Goal: Navigation & Orientation: Understand site structure

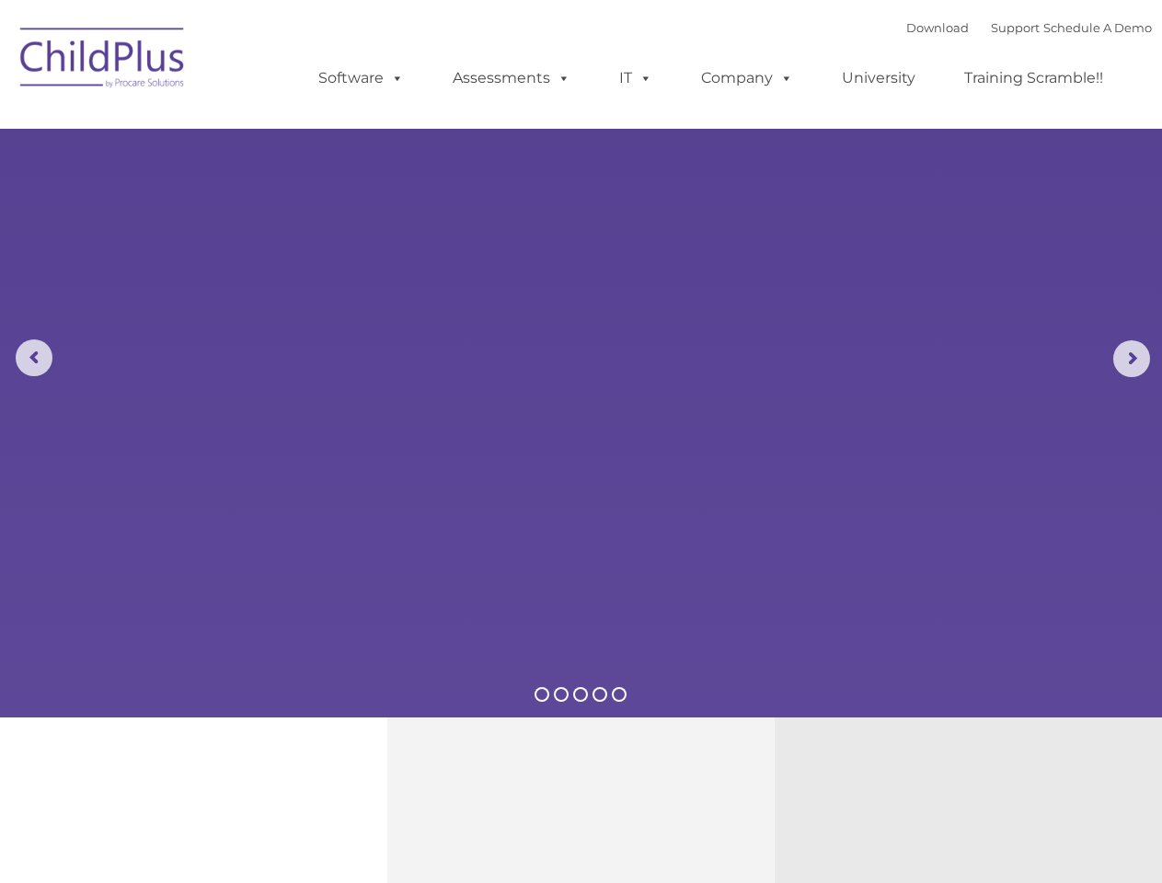
select select "MEDIUM"
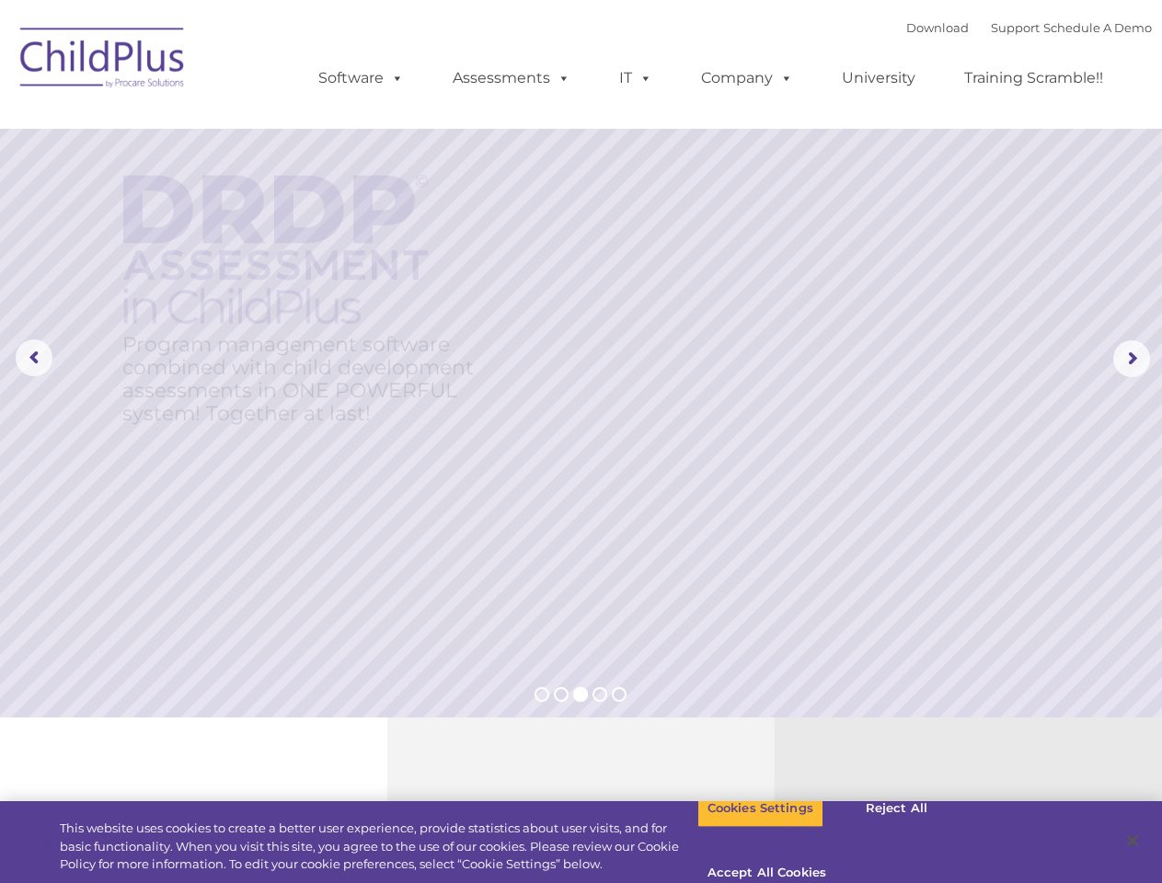
click at [580, 442] on rs-layer at bounding box center [581, 358] width 1162 height 717
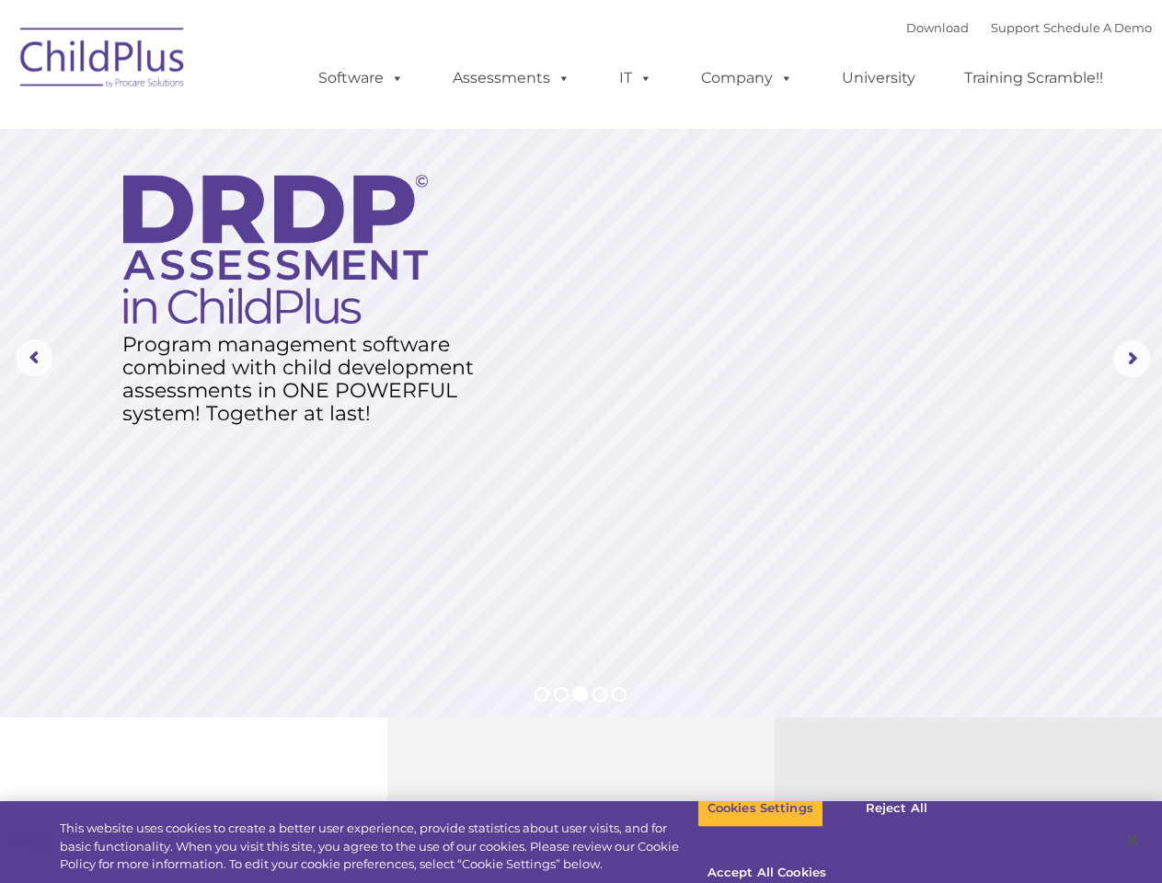
click at [394, 77] on span at bounding box center [394, 77] width 20 height 17
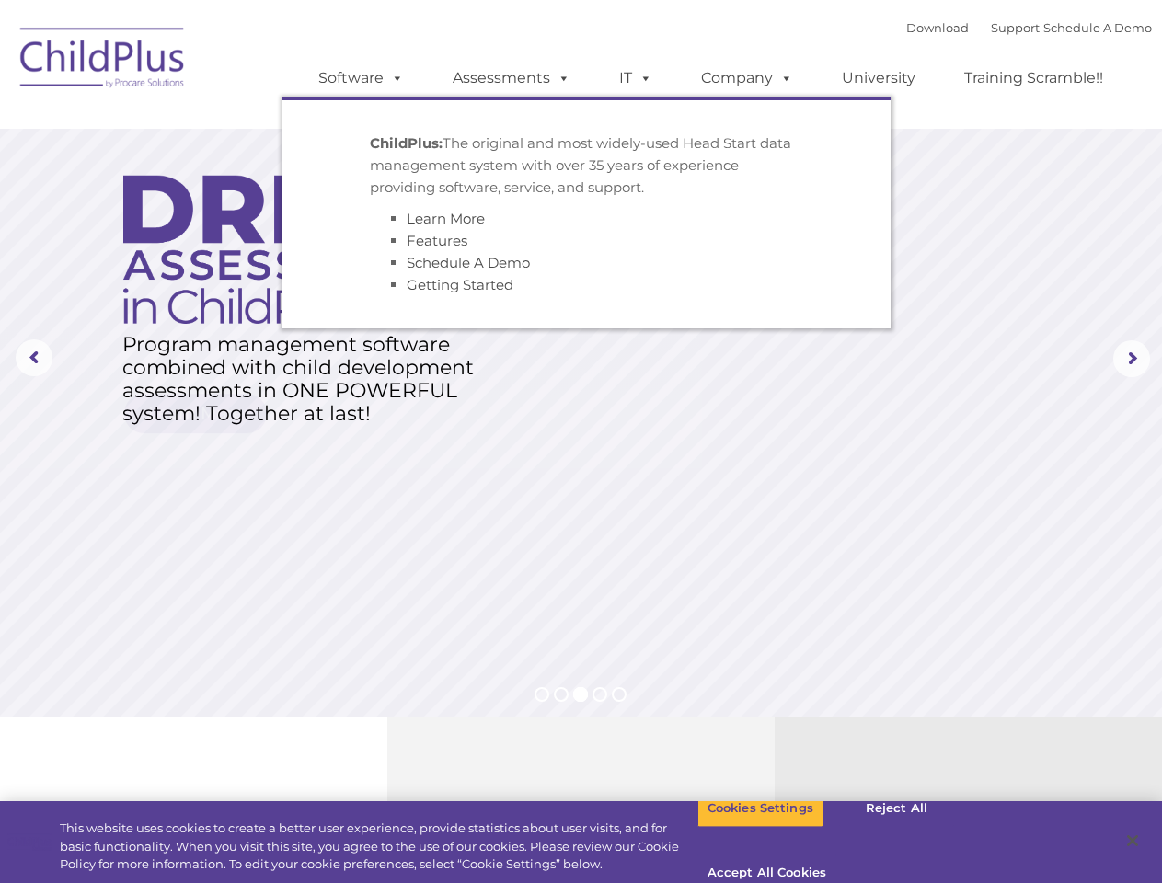
click at [560, 77] on span at bounding box center [560, 77] width 20 height 17
click at [636, 78] on span at bounding box center [642, 77] width 20 height 17
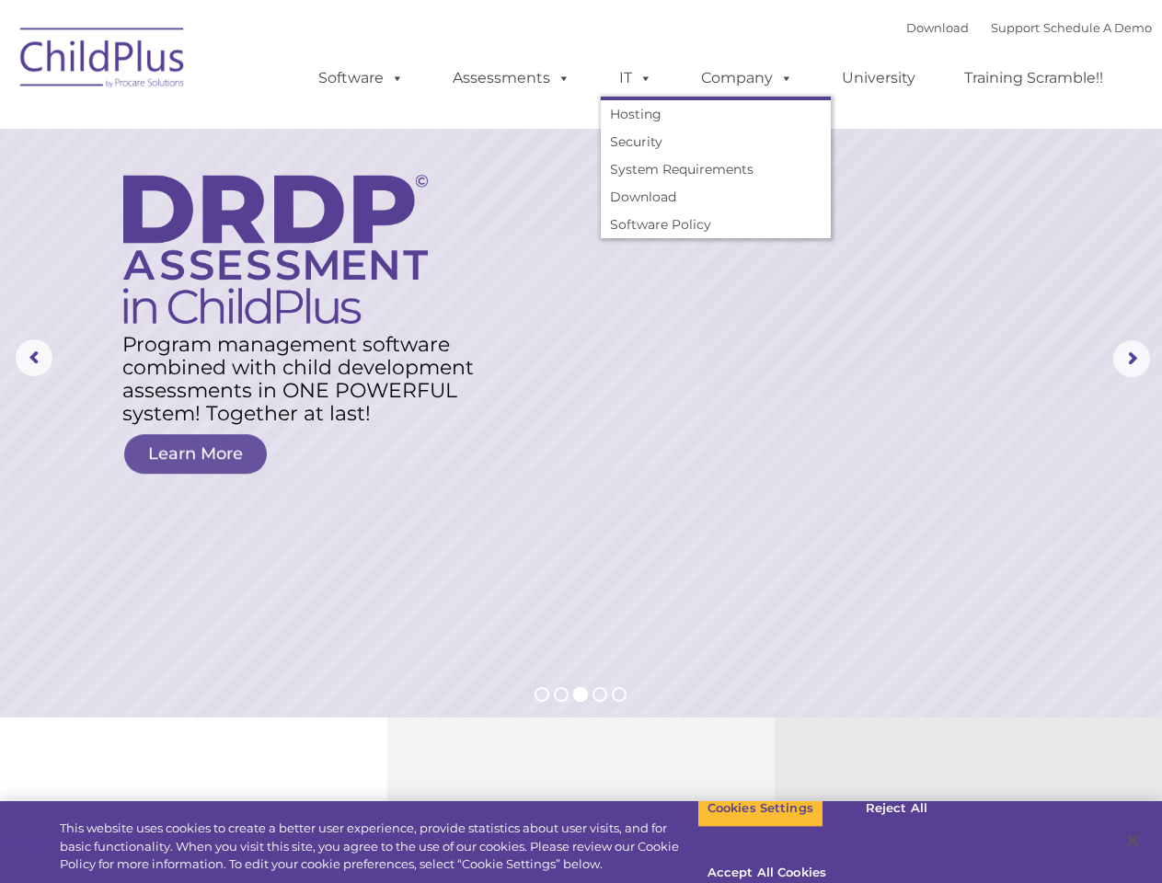
click at [642, 77] on span at bounding box center [642, 77] width 20 height 17
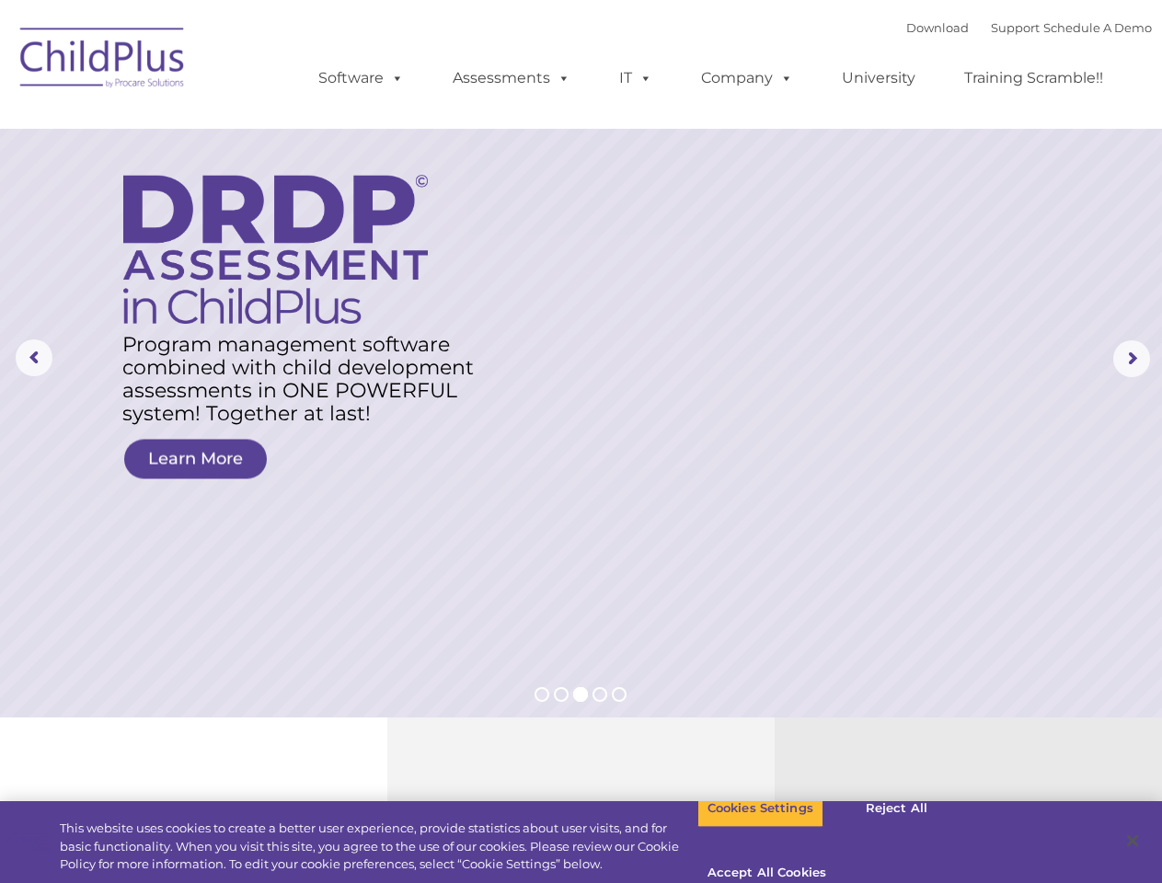
click at [746, 78] on link "Company" at bounding box center [747, 78] width 129 height 37
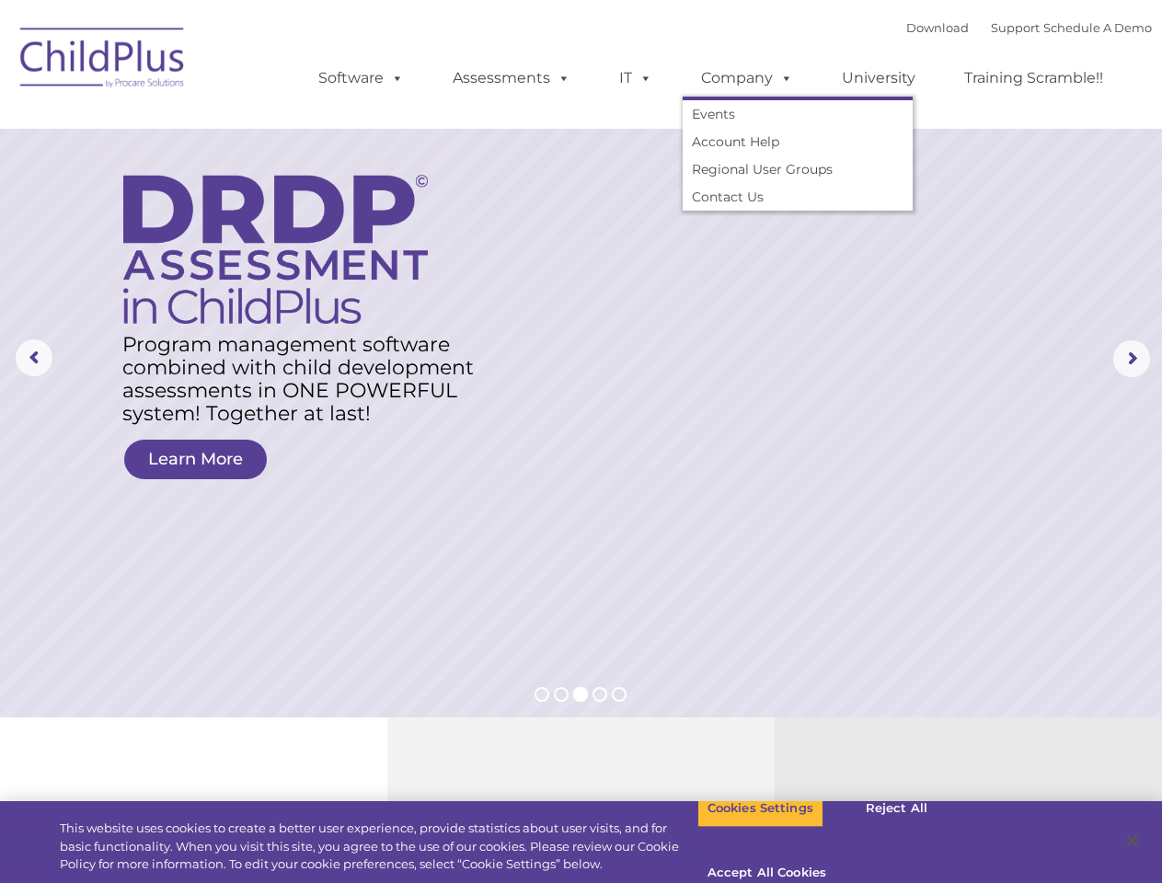
click at [782, 77] on span at bounding box center [783, 77] width 20 height 17
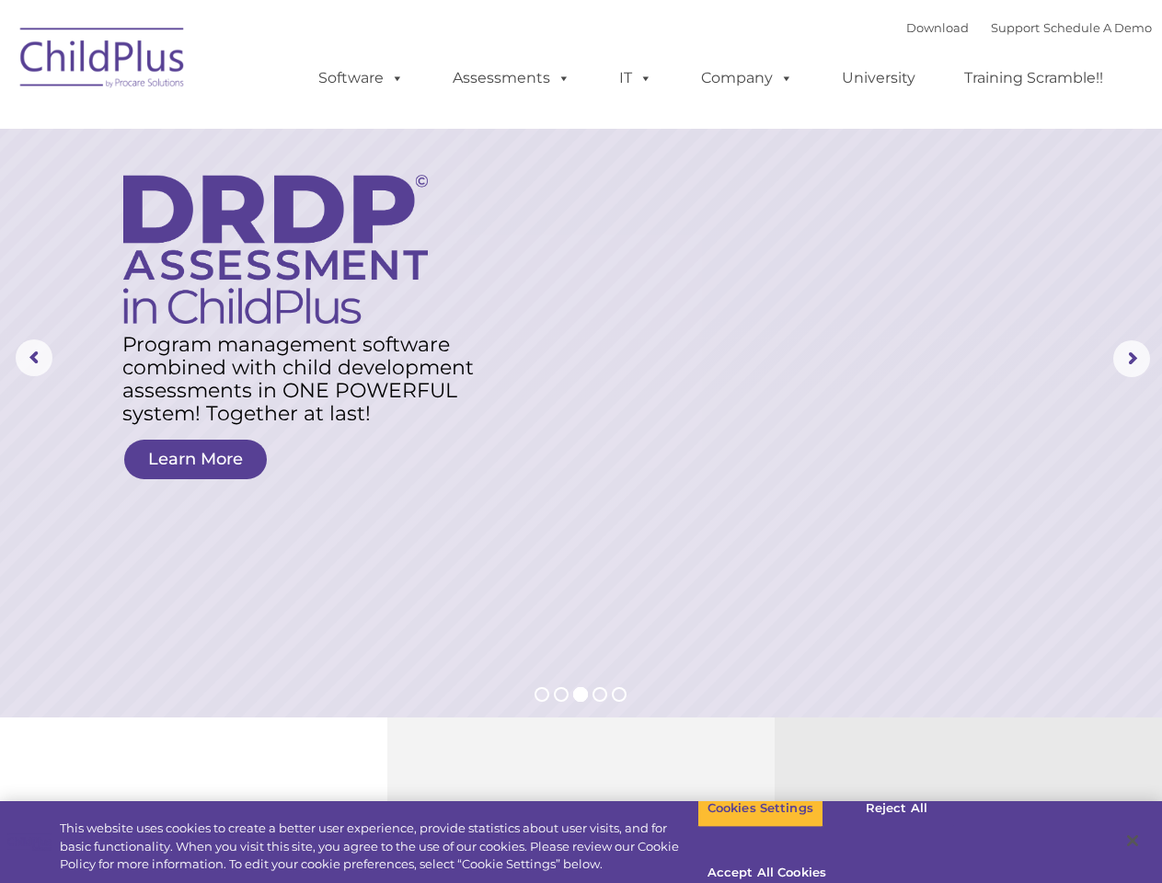
click at [580, 359] on rs-layer at bounding box center [581, 358] width 1162 height 717
click at [34, 358] on rs-arrow at bounding box center [34, 357] width 37 height 37
